Goal: Task Accomplishment & Management: Manage account settings

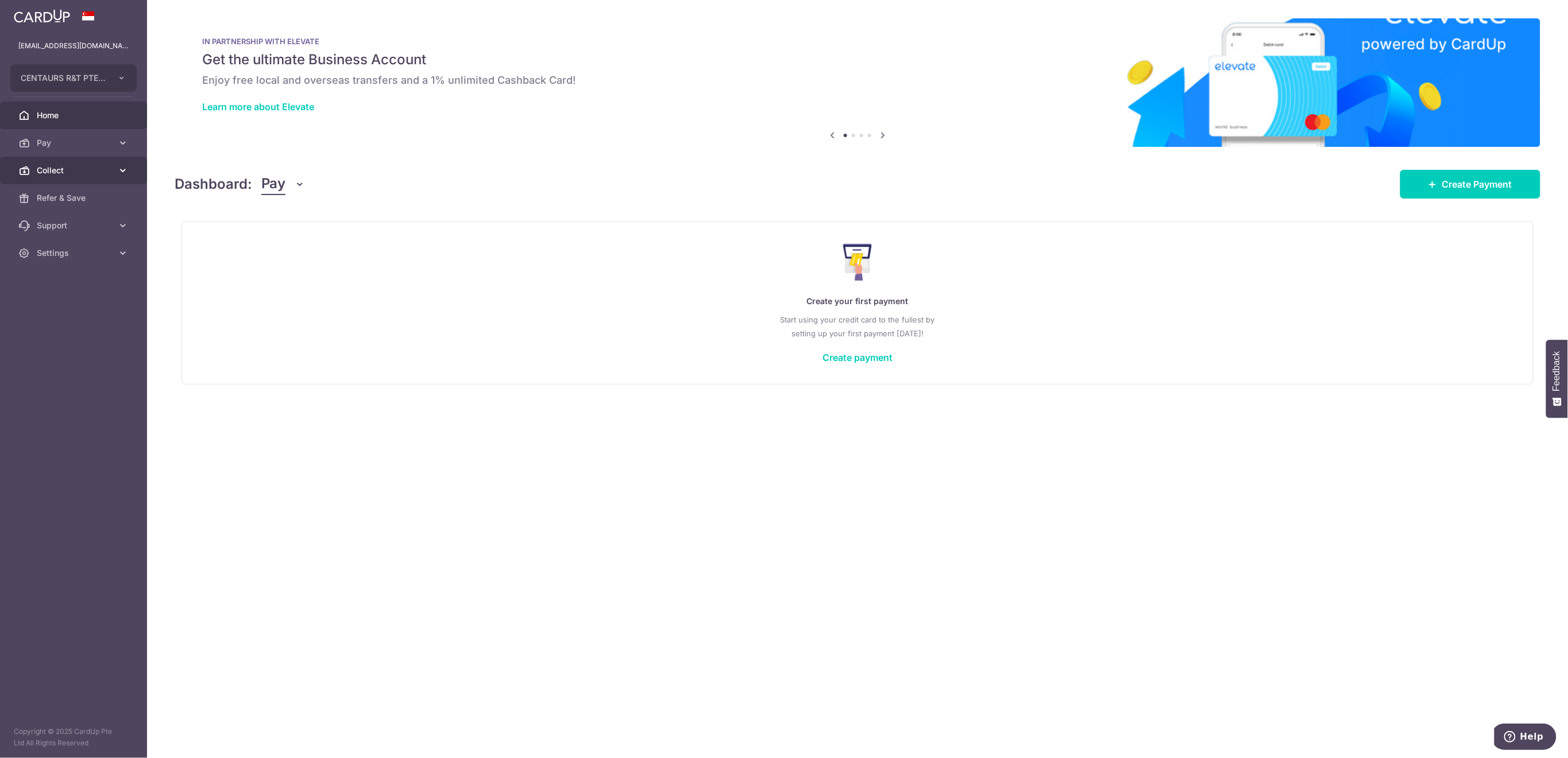
click at [90, 169] on span "Collect" at bounding box center [74, 170] width 76 height 12
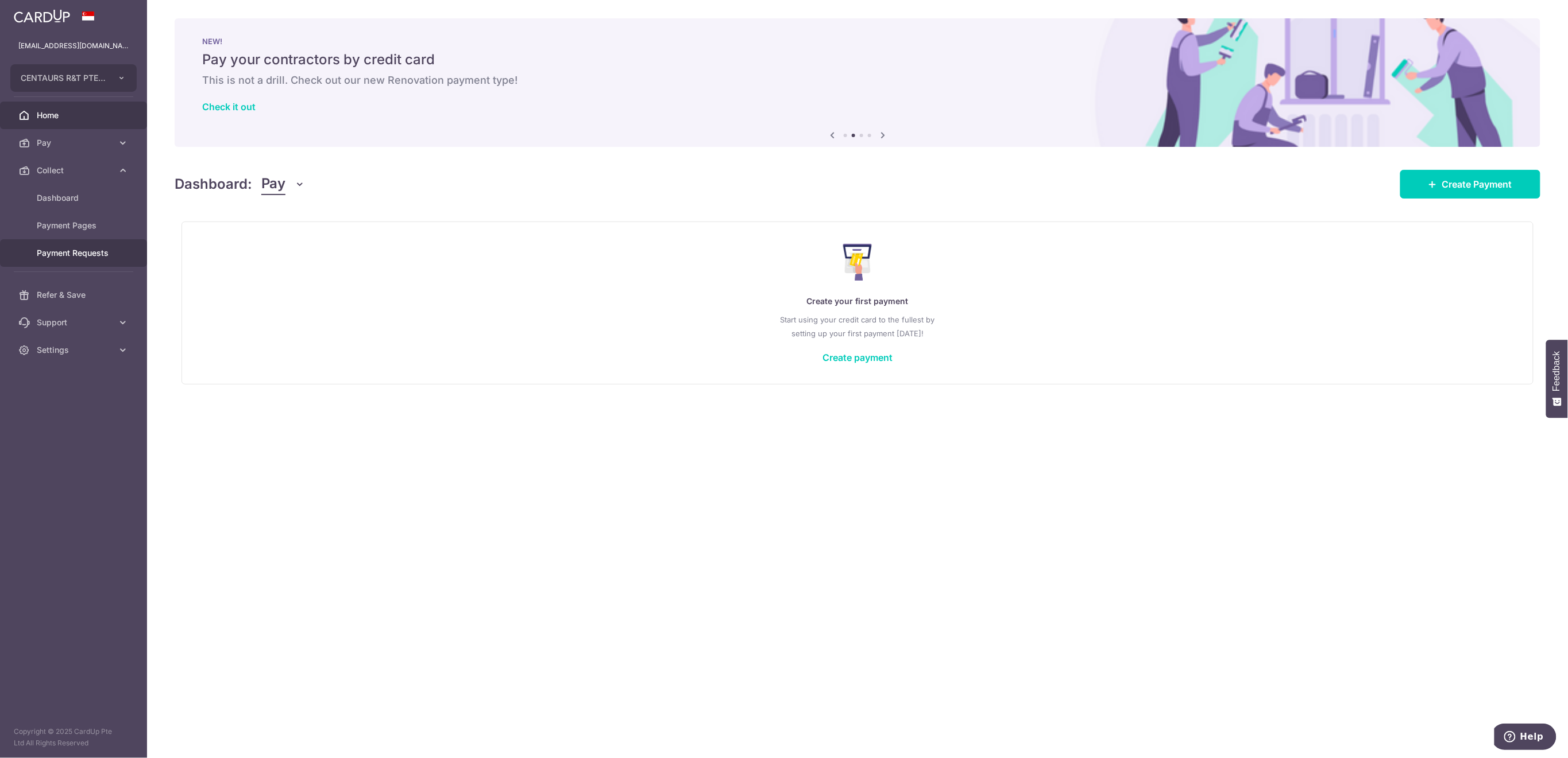
click at [79, 248] on span "Payment Requests" at bounding box center [74, 253] width 76 height 12
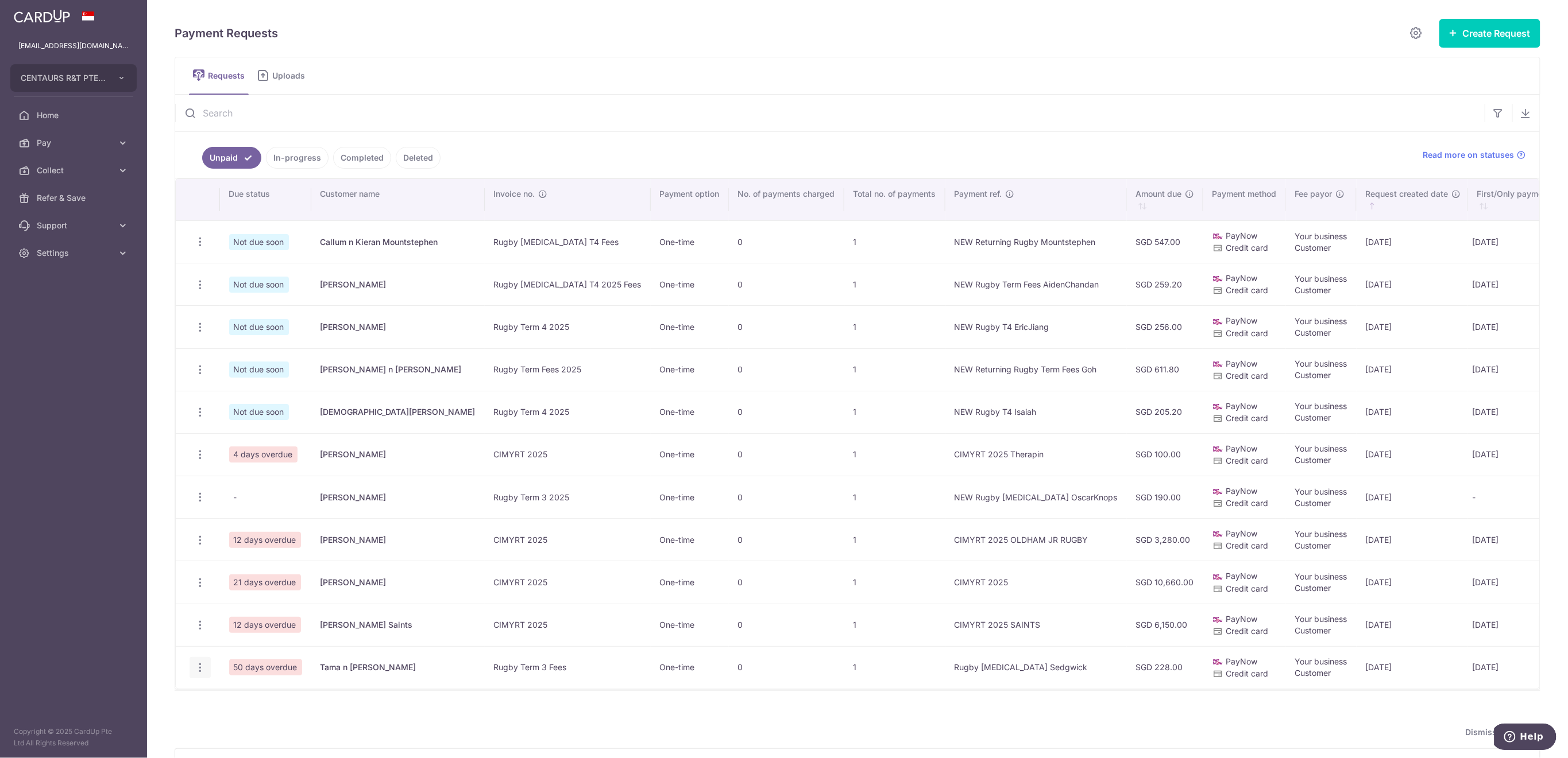
click at [195, 669] on icon "button" at bounding box center [200, 668] width 12 height 12
click at [246, 724] on span "Delete Request" at bounding box center [259, 727] width 72 height 14
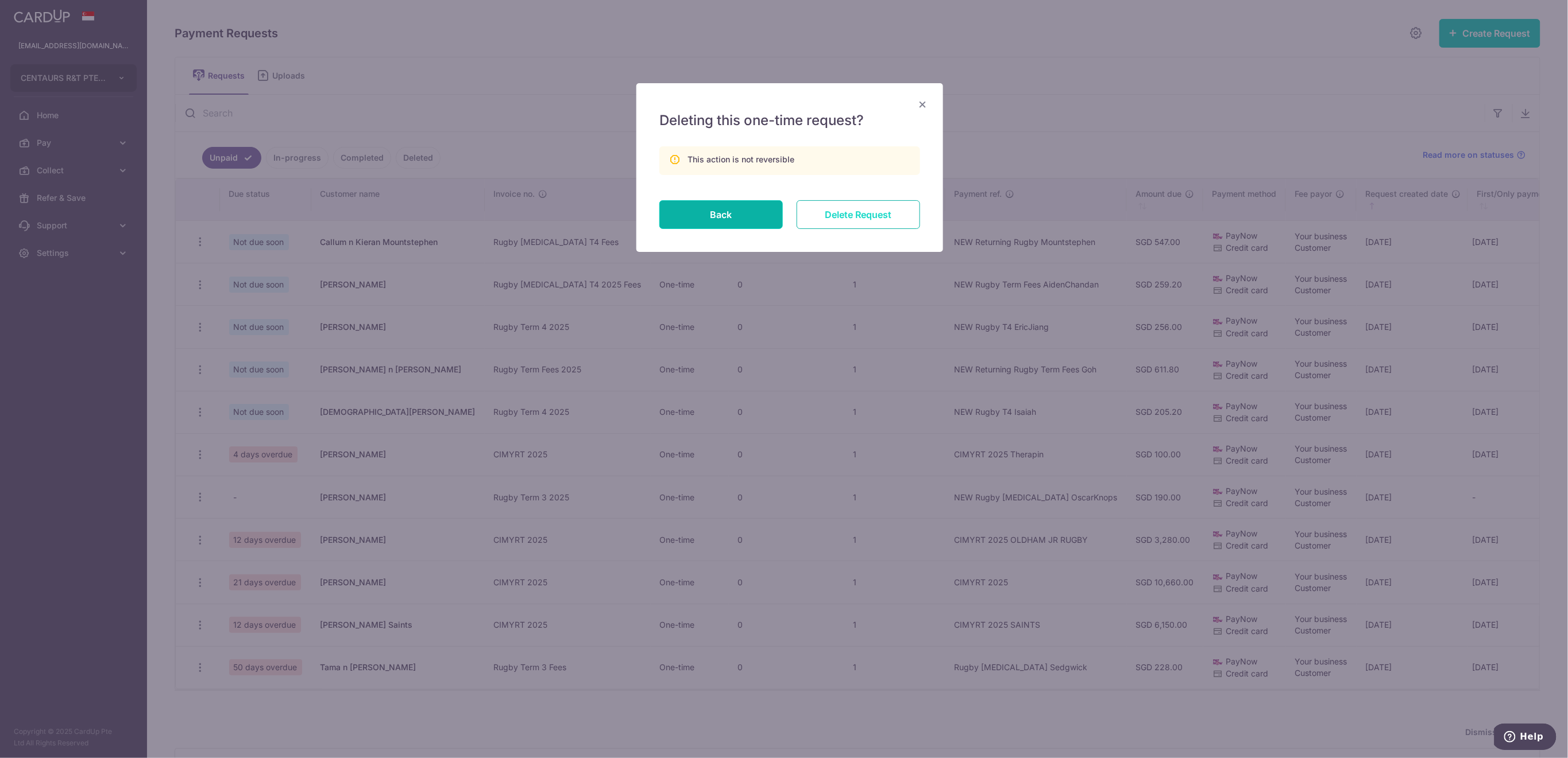
click at [889, 210] on input "Delete Request" at bounding box center [858, 215] width 124 height 29
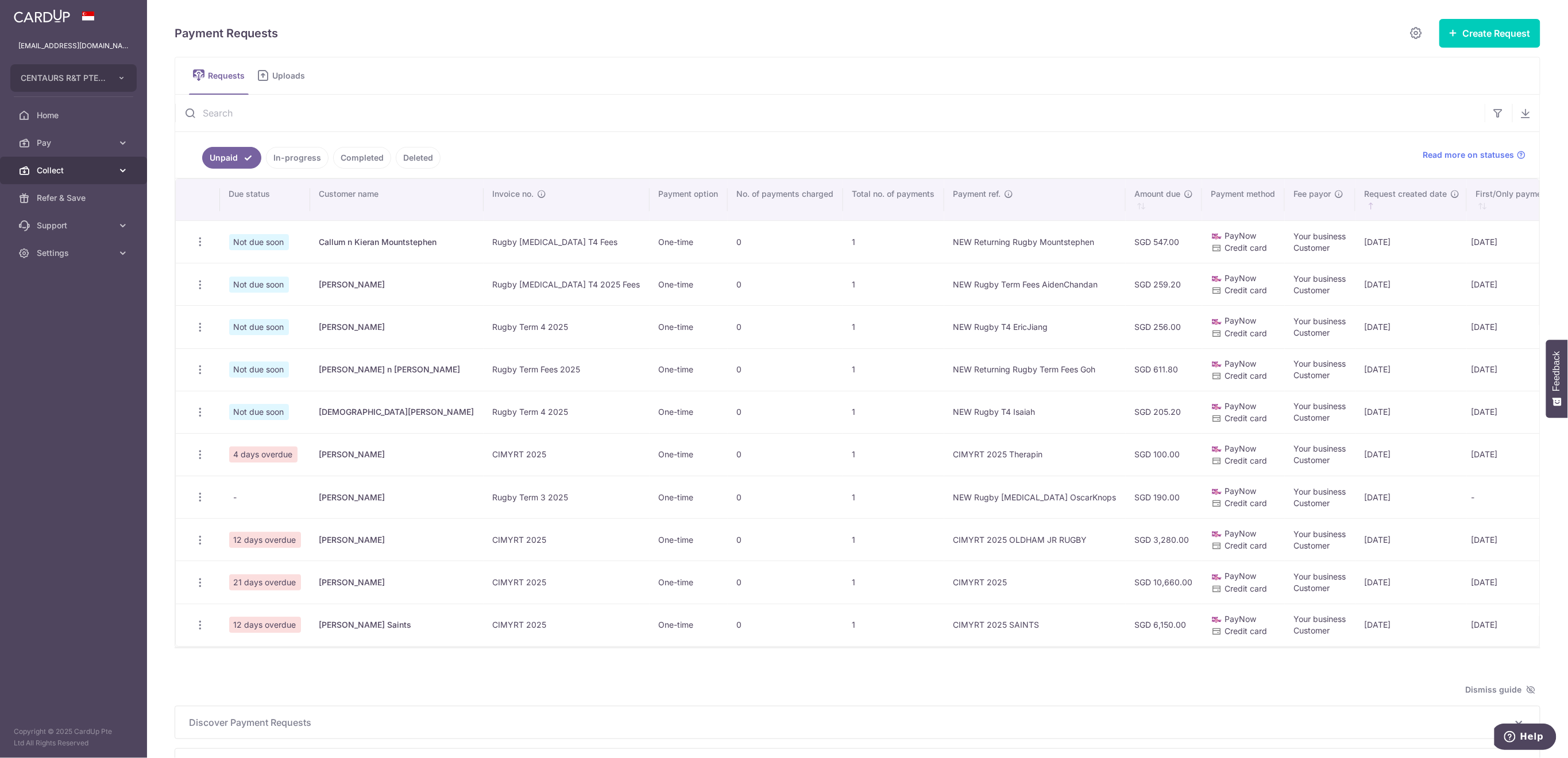
click at [79, 173] on span "Collect" at bounding box center [74, 170] width 76 height 12
click at [79, 191] on link "Dashboard" at bounding box center [73, 198] width 147 height 27
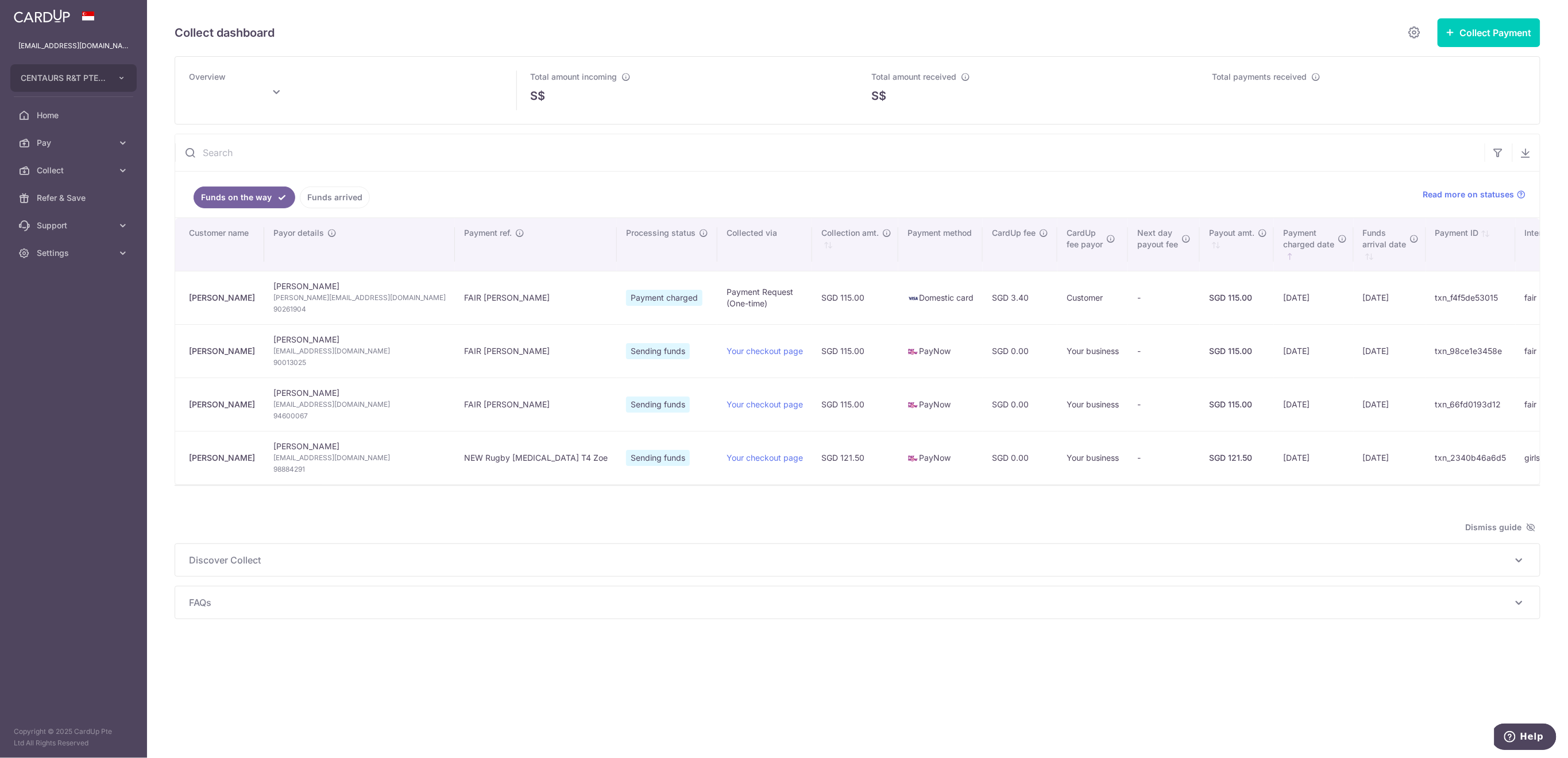
type input "[DATE]"
click at [315, 193] on link "Funds arrived" at bounding box center [334, 197] width 70 height 22
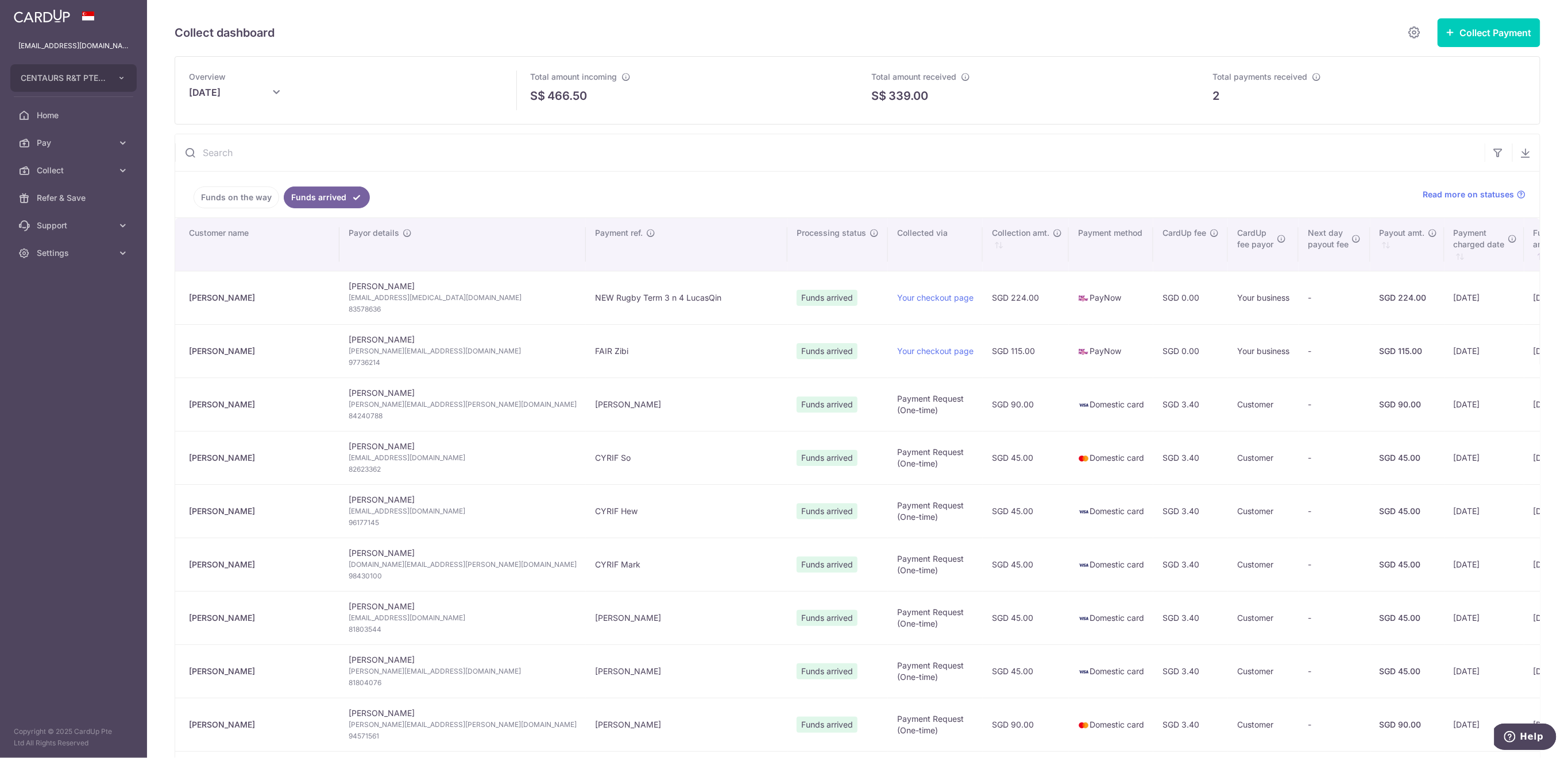
click at [251, 198] on link "Funds on the way" at bounding box center [236, 197] width 85 height 22
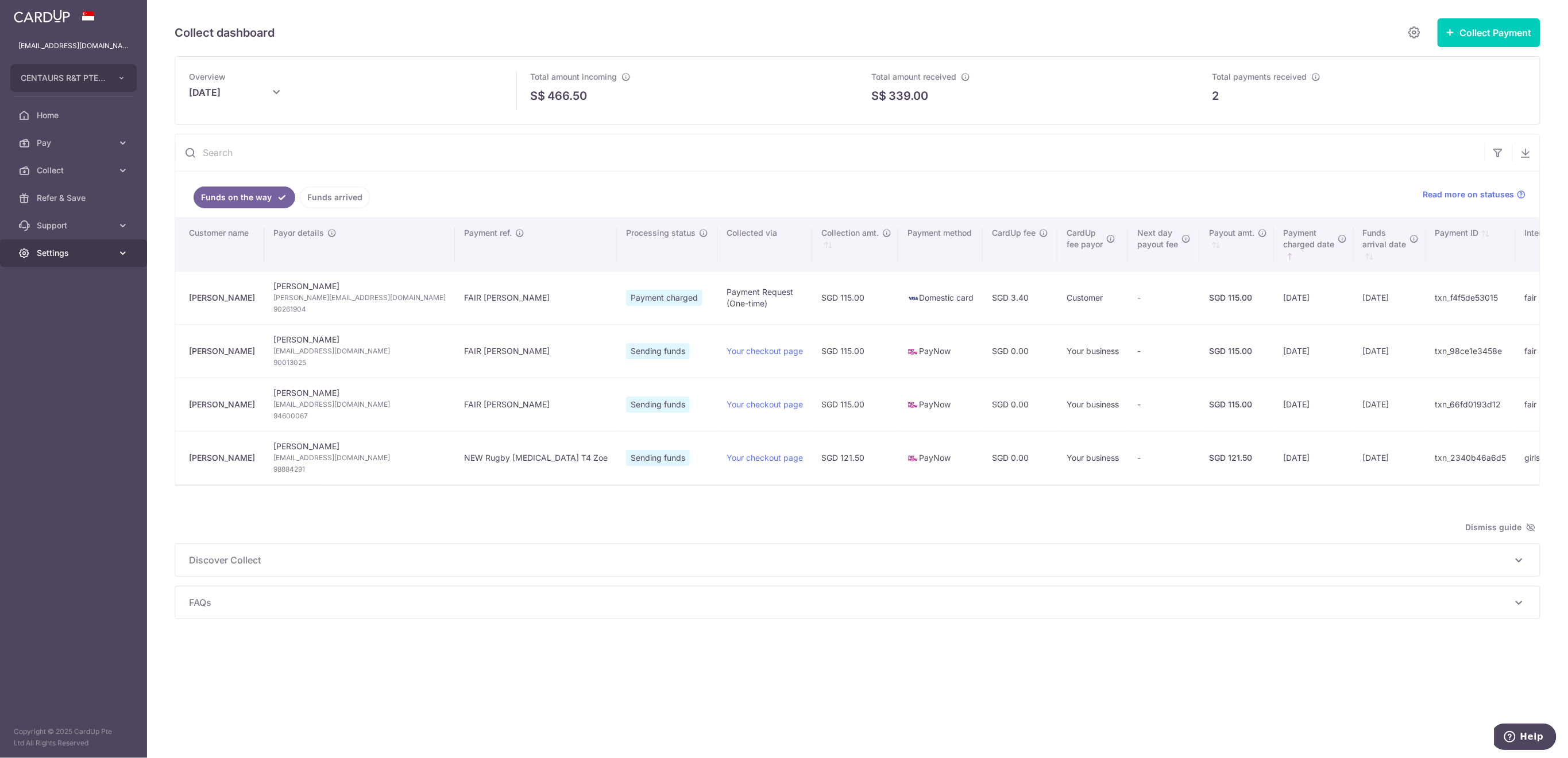
click at [124, 254] on icon at bounding box center [123, 253] width 12 height 12
click at [96, 306] on span "Logout" at bounding box center [74, 308] width 76 height 12
